Goal: Navigation & Orientation: Find specific page/section

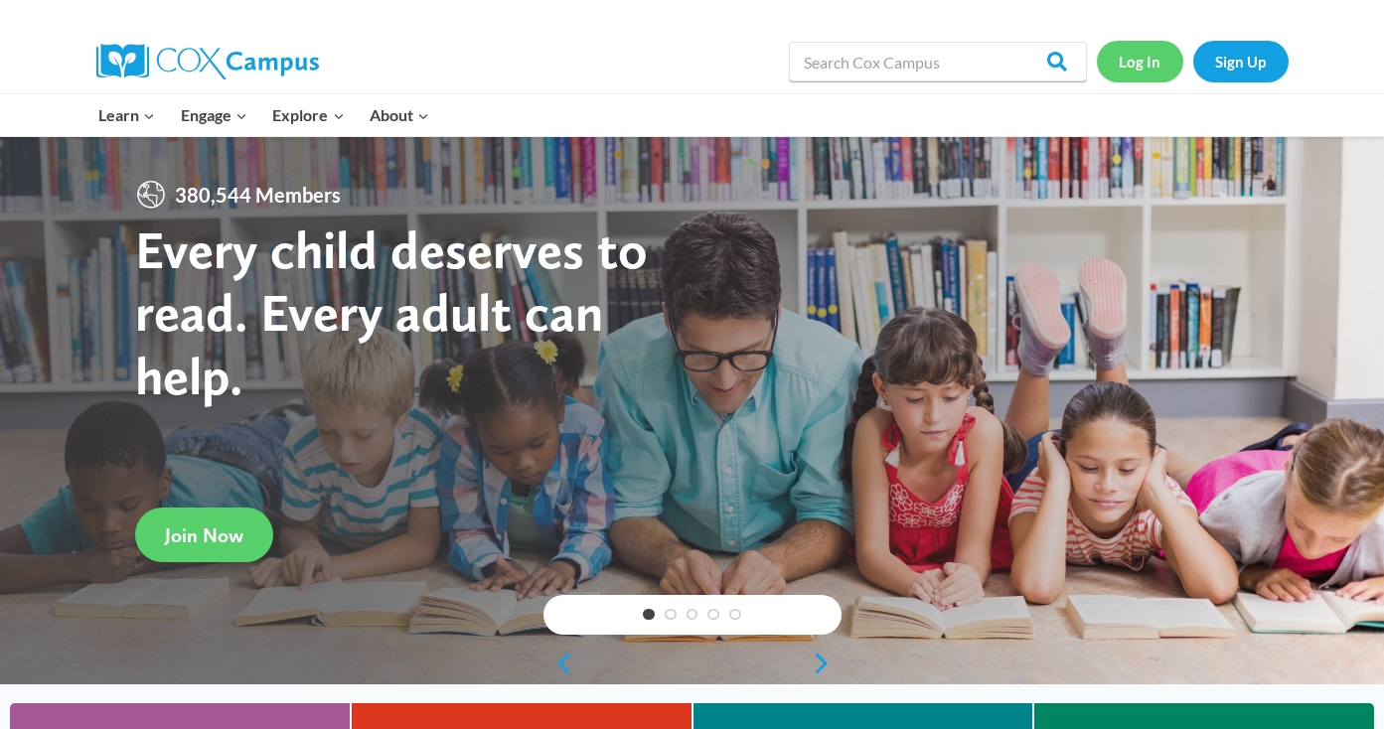
click at [1136, 65] on link "Log In" at bounding box center [1140, 61] width 86 height 41
click at [1146, 66] on link "Log In" at bounding box center [1140, 61] width 86 height 41
click at [1136, 51] on link "Log In" at bounding box center [1140, 61] width 86 height 41
